Goal: Information Seeking & Learning: Understand process/instructions

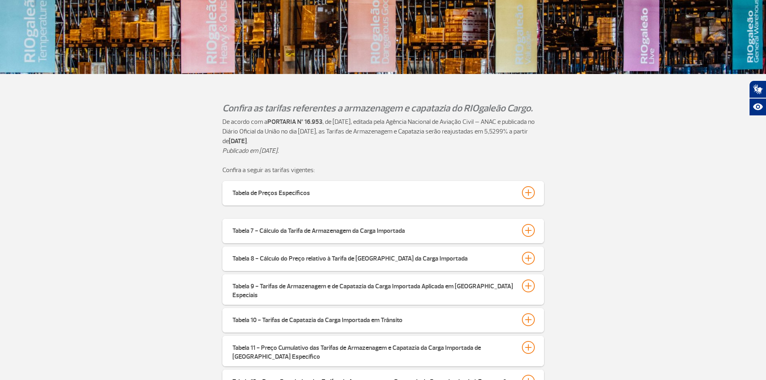
scroll to position [281, 0]
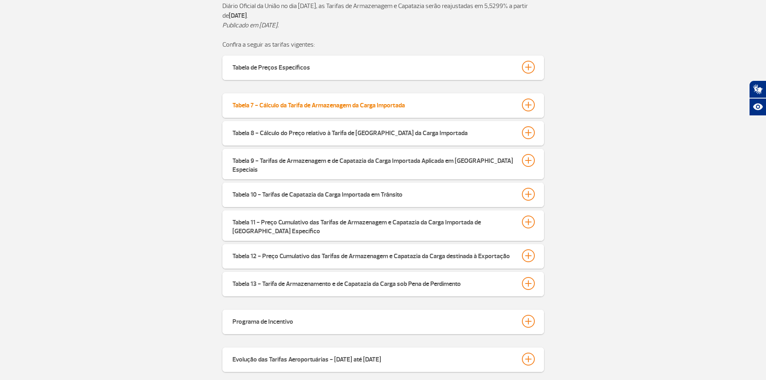
click at [309, 104] on div "Tabela 7 - Cálculo da Tarifa de Armazenagem da Carga Importada" at bounding box center [318, 103] width 172 height 11
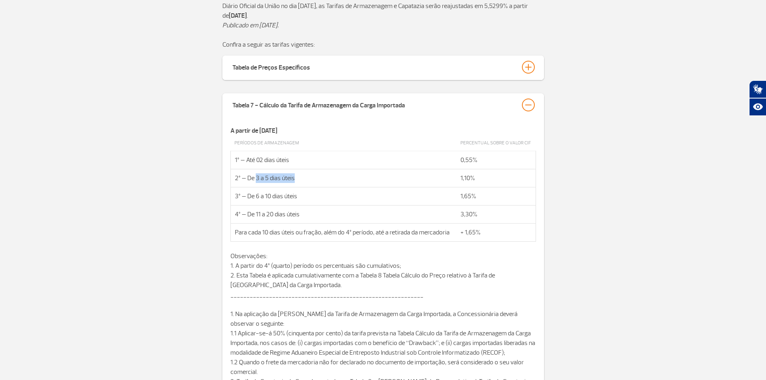
drag, startPoint x: 257, startPoint y: 180, endPoint x: 299, endPoint y: 178, distance: 41.8
click at [299, 178] on td "2º – De 3 a 5 dias úteis" at bounding box center [343, 178] width 226 height 18
drag, startPoint x: 264, startPoint y: 181, endPoint x: 308, endPoint y: 180, distance: 44.6
click at [308, 180] on td "2º – De 3 a 5 dias úteis" at bounding box center [343, 178] width 226 height 18
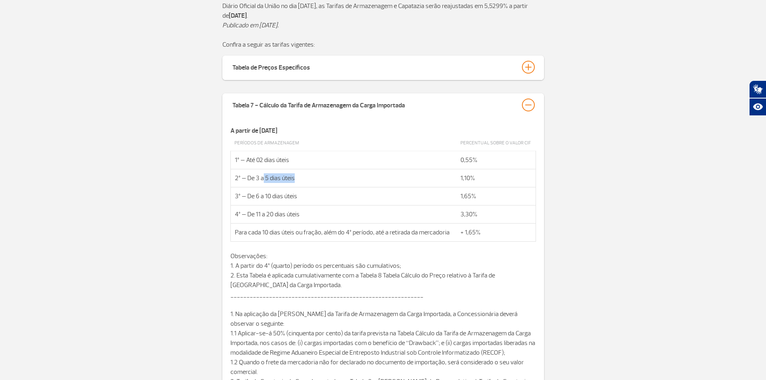
click at [308, 180] on td "2º – De 3 a 5 dias úteis" at bounding box center [343, 178] width 226 height 18
drag, startPoint x: 254, startPoint y: 160, endPoint x: 303, endPoint y: 160, distance: 49.0
click at [303, 160] on td "1º – Até 02 dias úteis" at bounding box center [343, 160] width 226 height 18
click at [530, 106] on div at bounding box center [528, 104] width 13 height 13
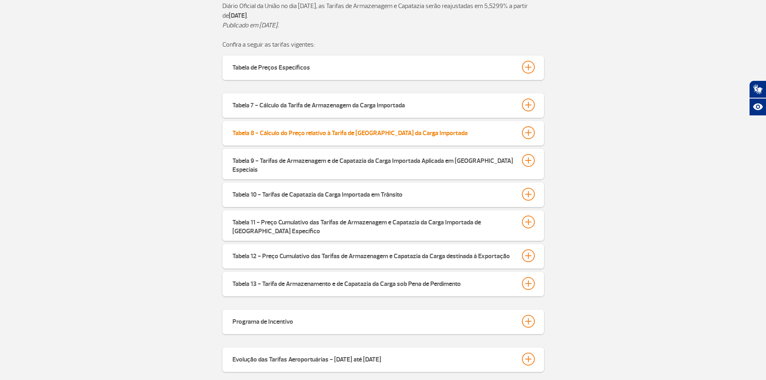
click at [314, 133] on div "Tabela 8 - Cálculo do Preço relativo à Tarifa de [GEOGRAPHIC_DATA] da Carga Imp…" at bounding box center [349, 131] width 235 height 11
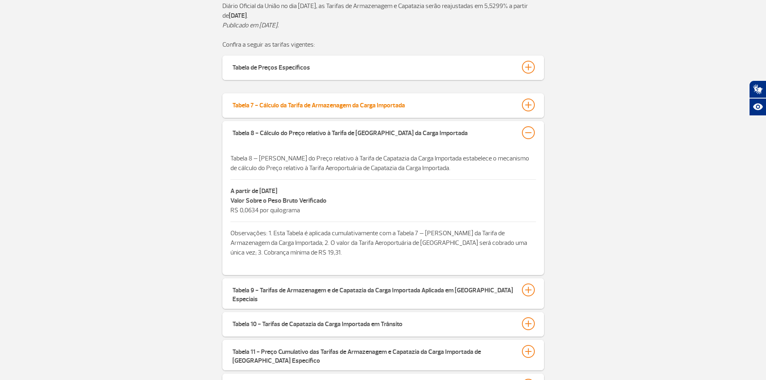
click at [318, 110] on div "Tabela 7 - Cálculo da Tarifa de Armazenagem da Carga Importada" at bounding box center [318, 103] width 172 height 11
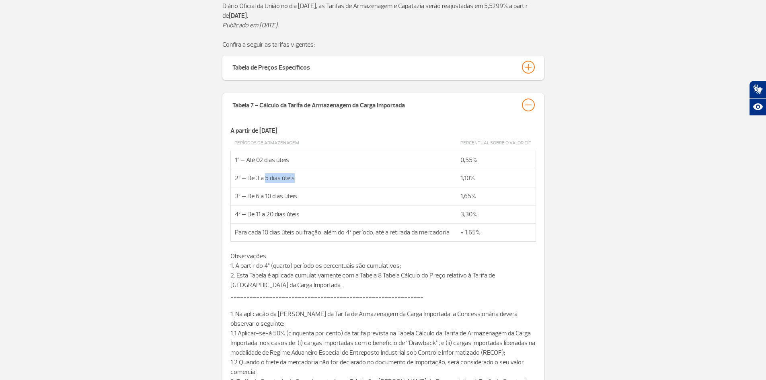
drag, startPoint x: 265, startPoint y: 179, endPoint x: 320, endPoint y: 177, distance: 55.1
click at [320, 177] on td "2º – De 3 a 5 dias úteis" at bounding box center [343, 178] width 226 height 18
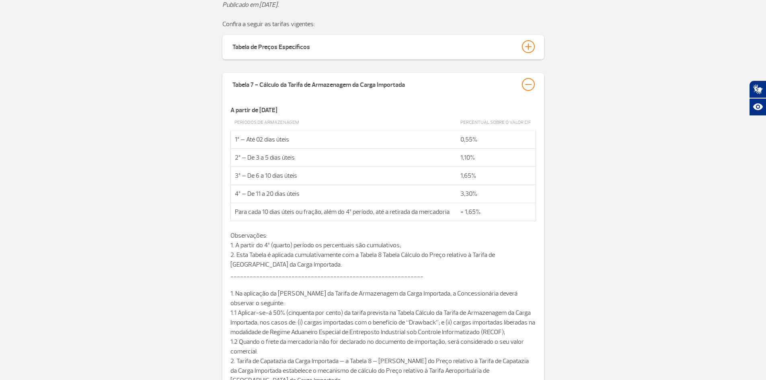
scroll to position [322, 0]
